Goal: Task Accomplishment & Management: Manage account settings

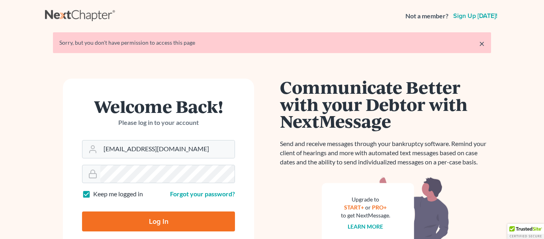
type input "Thinking..."
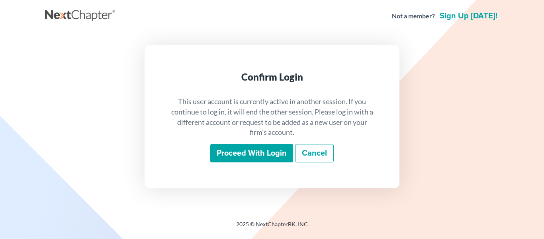
click at [276, 151] on input "Proceed with login" at bounding box center [251, 153] width 83 height 18
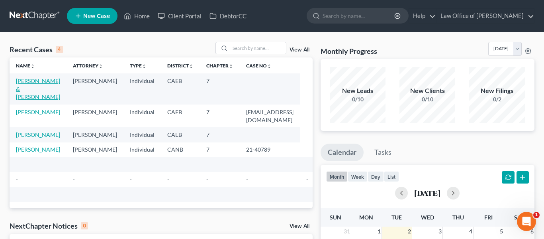
click at [35, 81] on link "[PERSON_NAME] & [PERSON_NAME]" at bounding box center [38, 88] width 44 height 23
